Goal: Navigation & Orientation: Find specific page/section

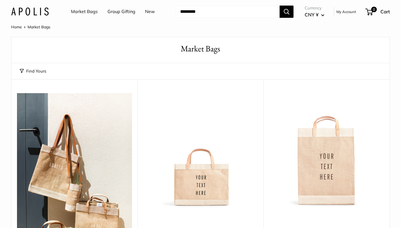
click at [28, 71] on button "Find Yours" at bounding box center [33, 71] width 26 height 8
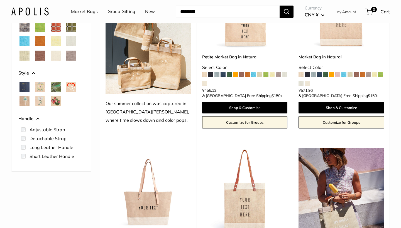
scroll to position [131, 0]
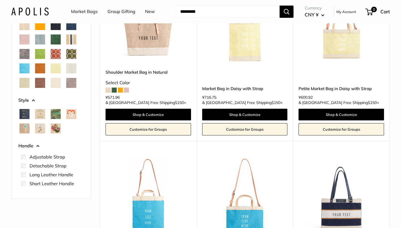
scroll to position [117, 0]
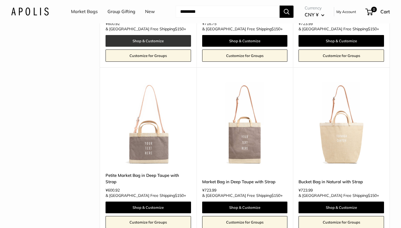
scroll to position [661, 0]
